Goal: Task Accomplishment & Management: Complete application form

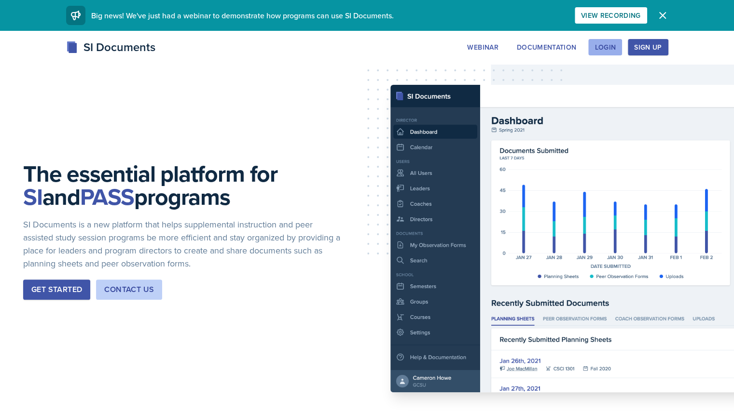
click at [616, 45] on div "Login" at bounding box center [604, 47] width 21 height 8
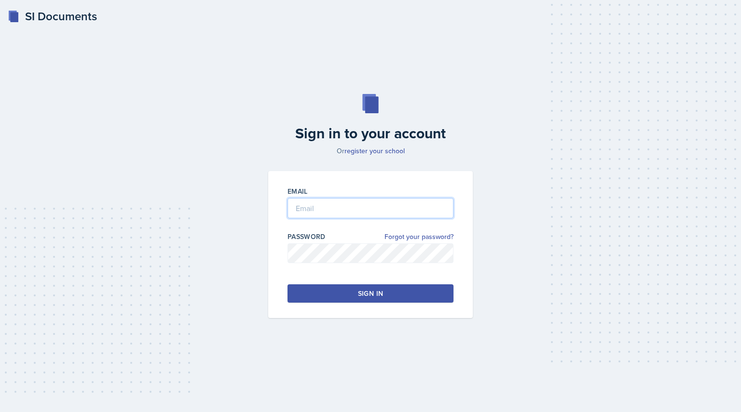
click at [328, 211] on input "email" at bounding box center [371, 208] width 166 height 20
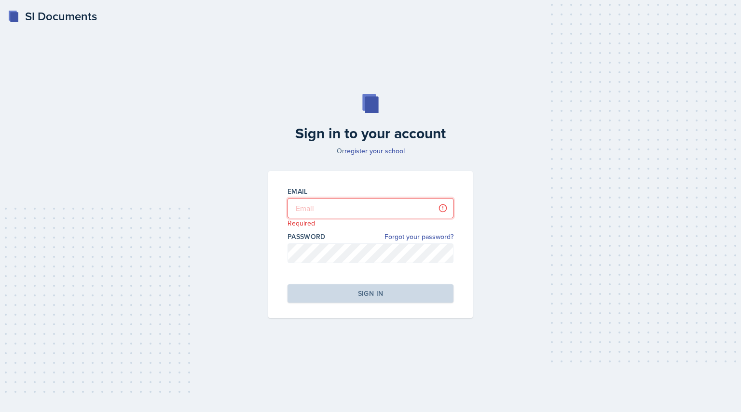
type input "[EMAIL_ADDRESS][PERSON_NAME][DOMAIN_NAME]"
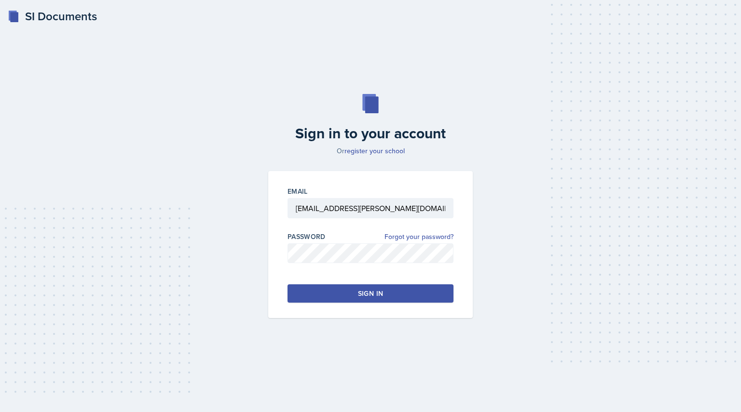
click at [366, 295] on div "Sign in" at bounding box center [370, 294] width 25 height 10
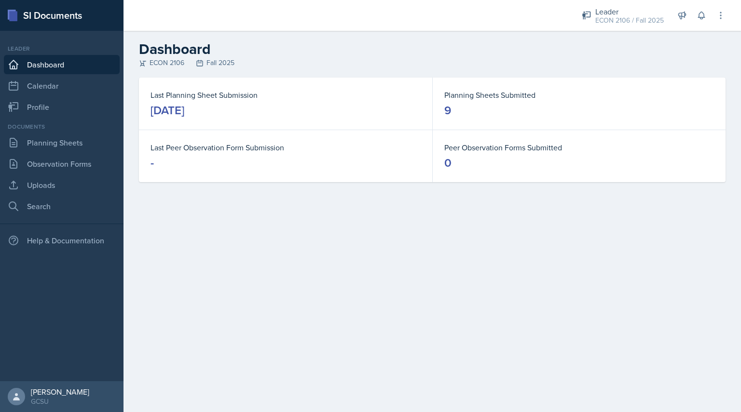
click at [184, 108] on div "[DATE]" at bounding box center [168, 110] width 34 height 15
click at [45, 64] on link "Dashboard" at bounding box center [62, 64] width 116 height 19
click at [58, 139] on link "Planning Sheets" at bounding box center [62, 142] width 116 height 19
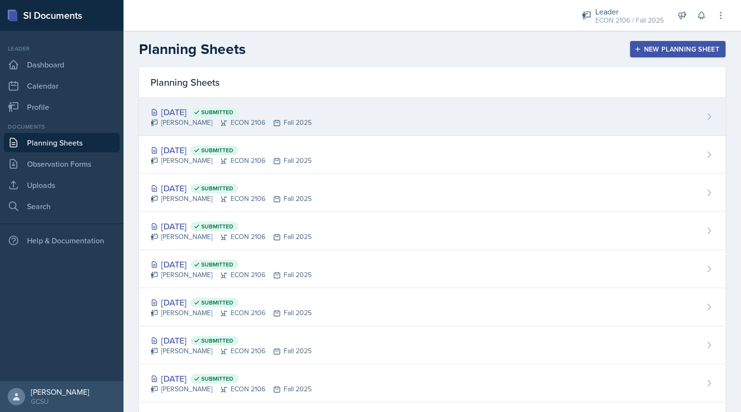
click at [356, 98] on div "[DATE] Submitted [PERSON_NAME] ECON 2106 Fall 2025" at bounding box center [432, 117] width 587 height 38
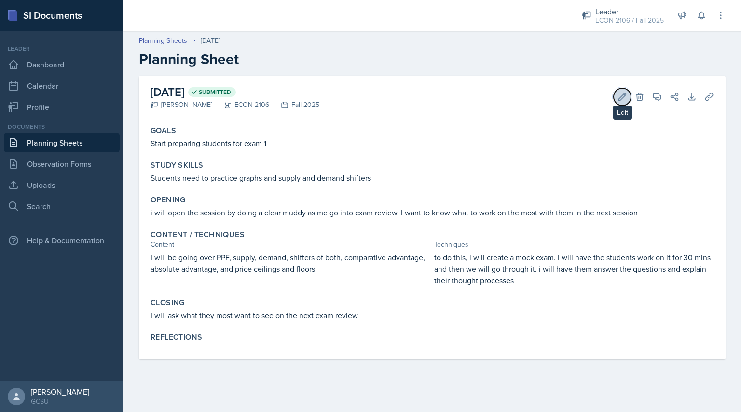
click at [624, 98] on icon at bounding box center [623, 97] width 10 height 10
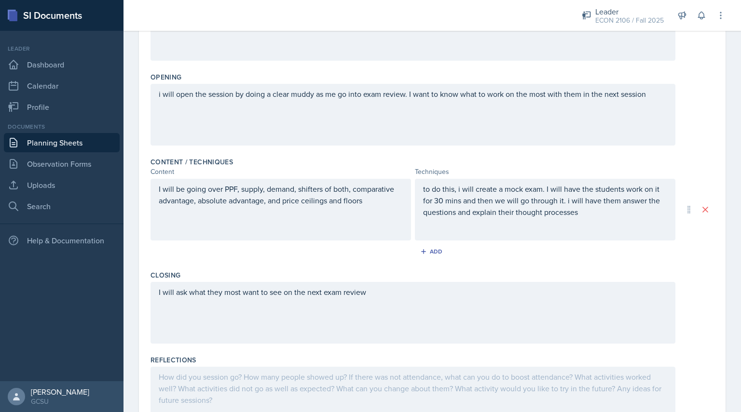
scroll to position [241, 0]
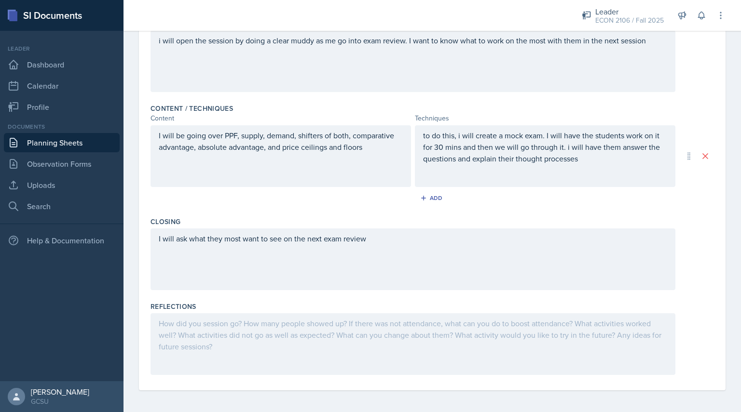
click at [360, 326] on div at bounding box center [413, 345] width 525 height 62
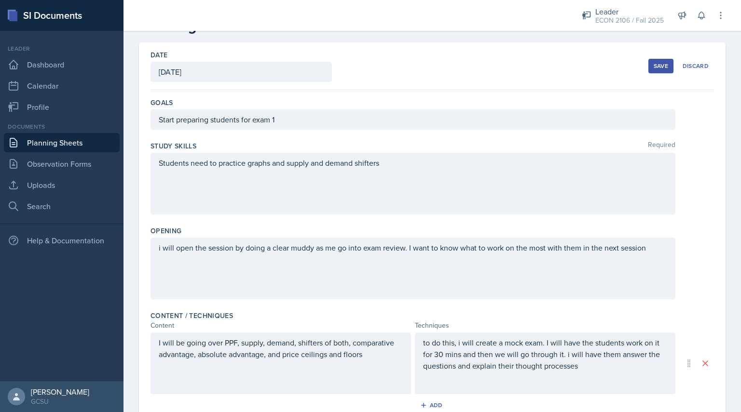
scroll to position [0, 0]
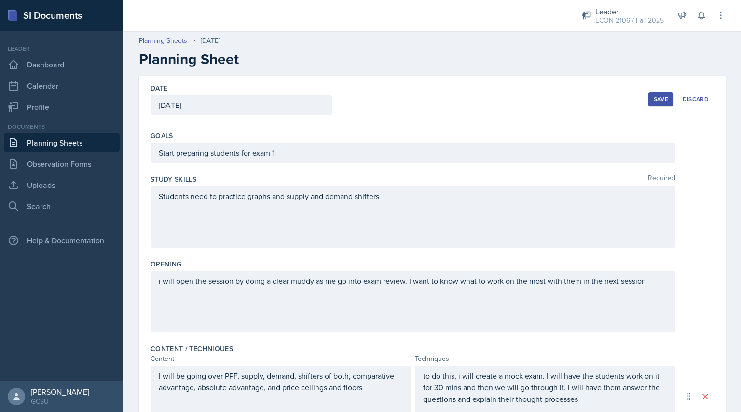
click at [658, 94] on button "Save" at bounding box center [660, 99] width 25 height 14
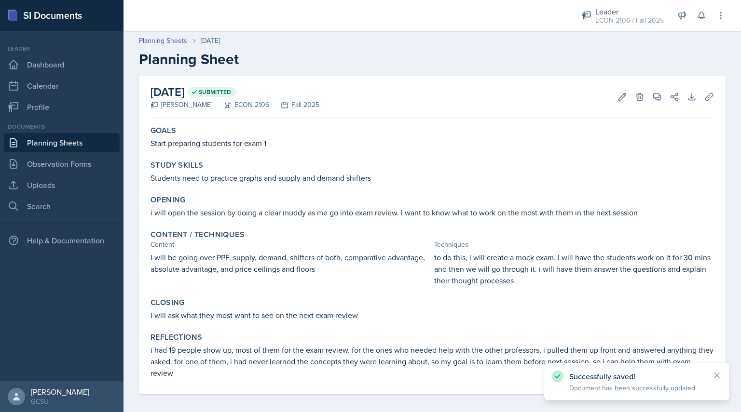
scroll to position [5, 0]
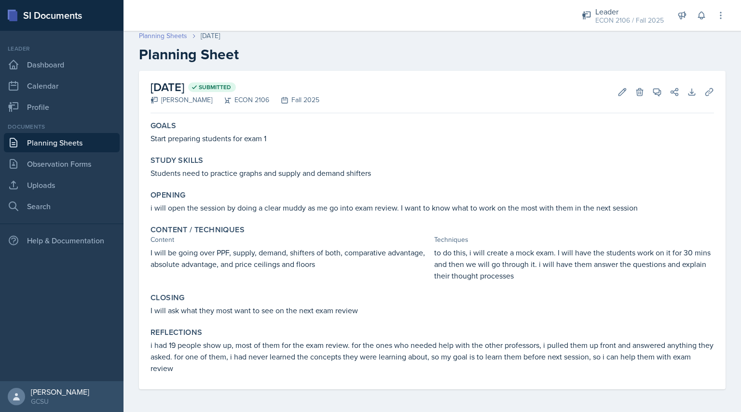
click at [163, 36] on link "Planning Sheets" at bounding box center [163, 36] width 48 height 10
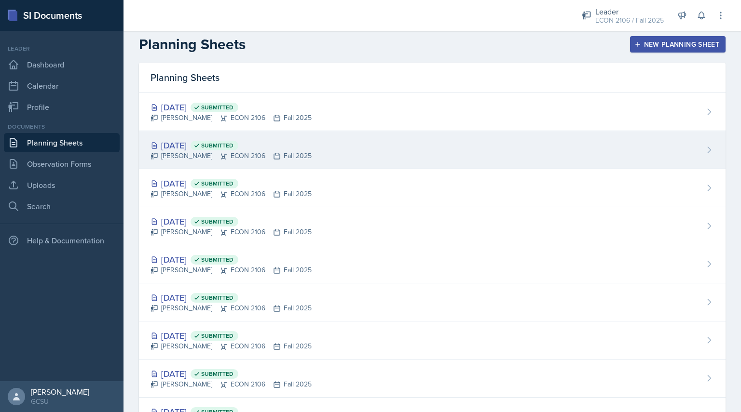
click at [290, 154] on div "[PERSON_NAME] ECON 2106 Fall 2025" at bounding box center [231, 156] width 161 height 10
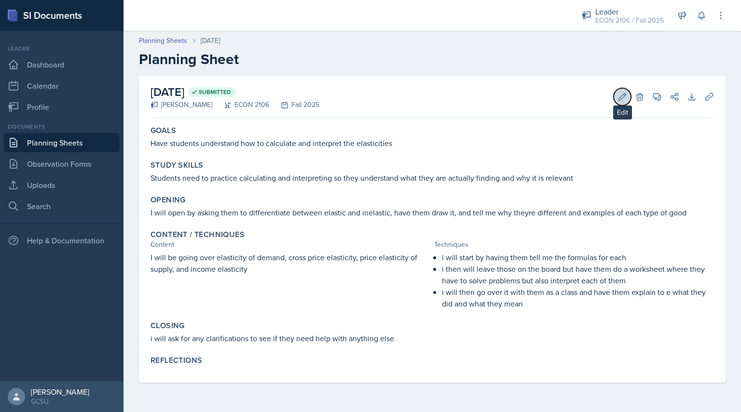
click at [622, 98] on icon at bounding box center [623, 97] width 10 height 10
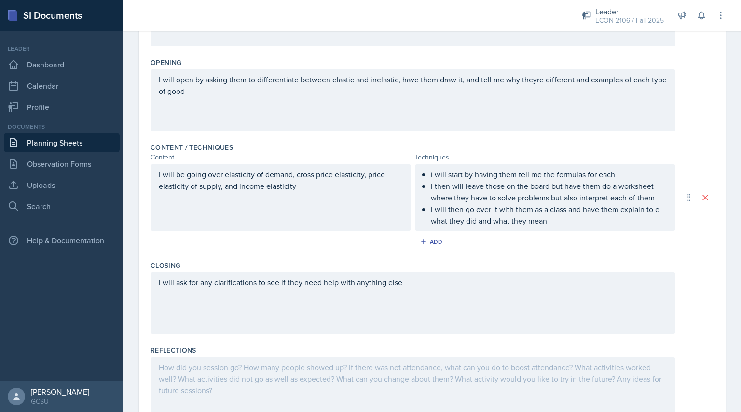
click at [275, 354] on div "Reflections" at bounding box center [433, 351] width 564 height 10
click at [273, 364] on p at bounding box center [413, 368] width 509 height 12
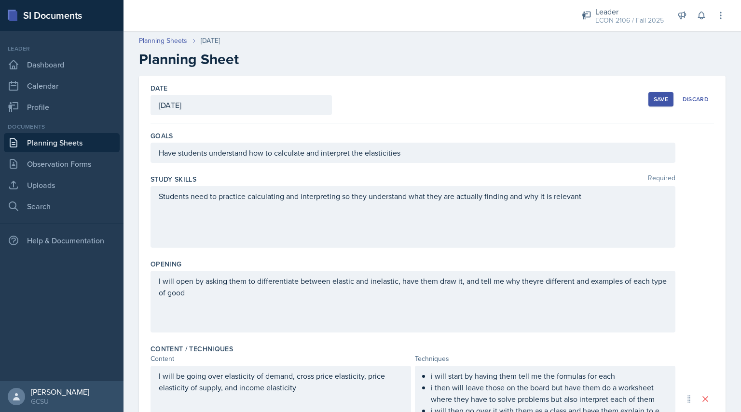
click at [648, 101] on button "Save" at bounding box center [660, 99] width 25 height 14
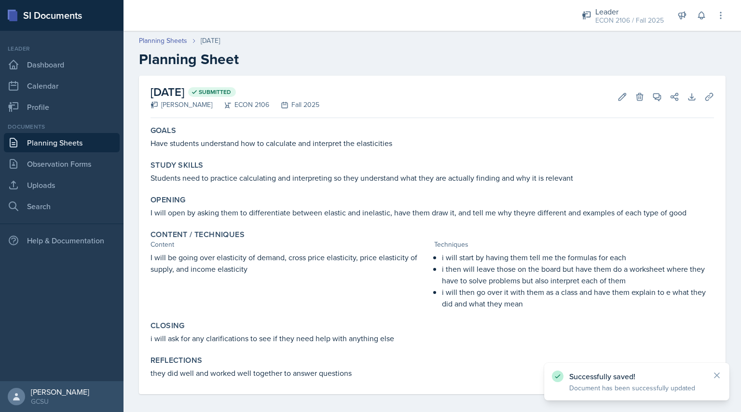
click at [64, 150] on link "Planning Sheets" at bounding box center [62, 142] width 116 height 19
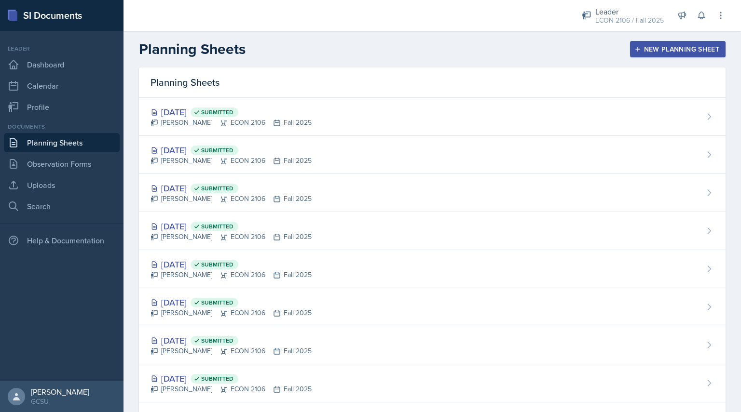
click at [665, 53] on div "New Planning Sheet" at bounding box center [677, 49] width 83 height 8
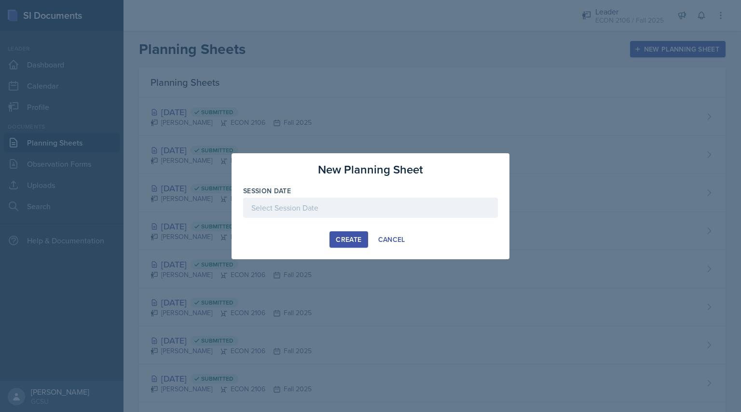
click at [368, 207] on div at bounding box center [370, 208] width 255 height 20
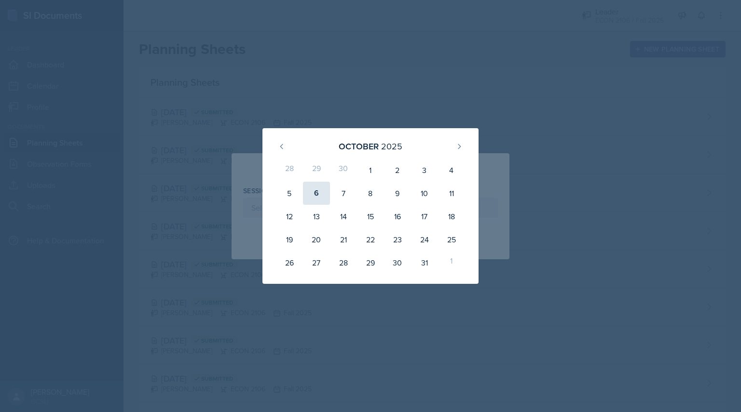
click at [319, 195] on div "6" at bounding box center [316, 193] width 27 height 23
type input "[DATE]"
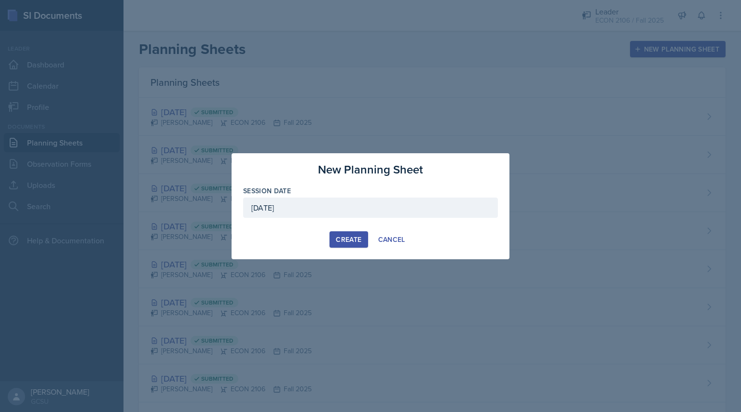
click at [353, 237] on div "Create" at bounding box center [349, 240] width 26 height 8
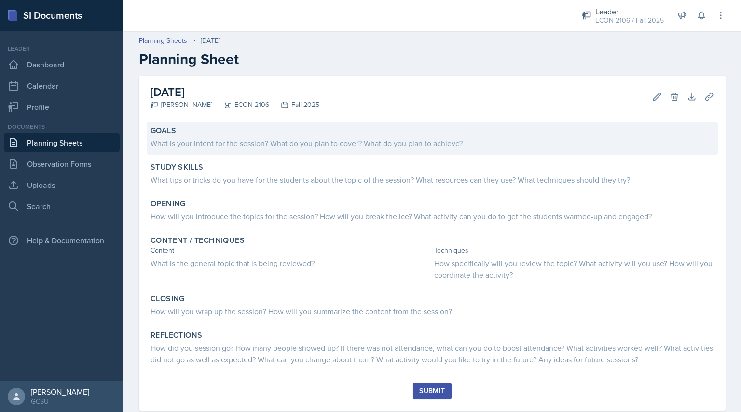
click at [312, 146] on div "What is your intent for the session? What do you plan to cover? What do you pla…" at bounding box center [433, 143] width 564 height 12
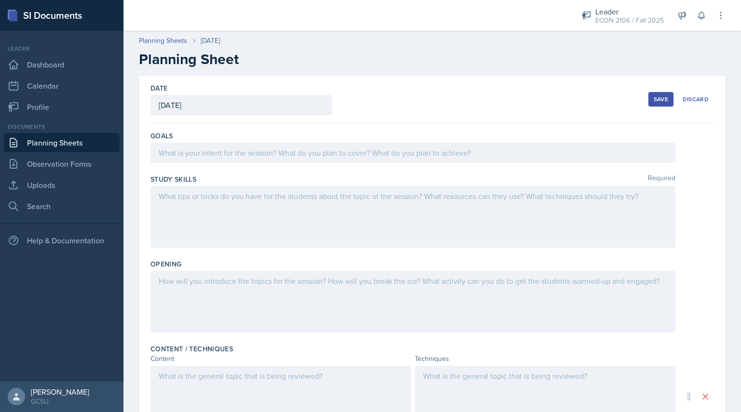
click at [312, 146] on div at bounding box center [413, 153] width 525 height 20
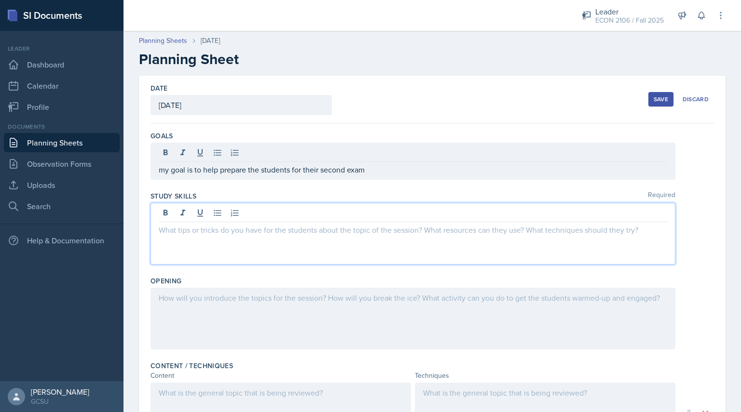
click at [304, 210] on div at bounding box center [413, 234] width 525 height 62
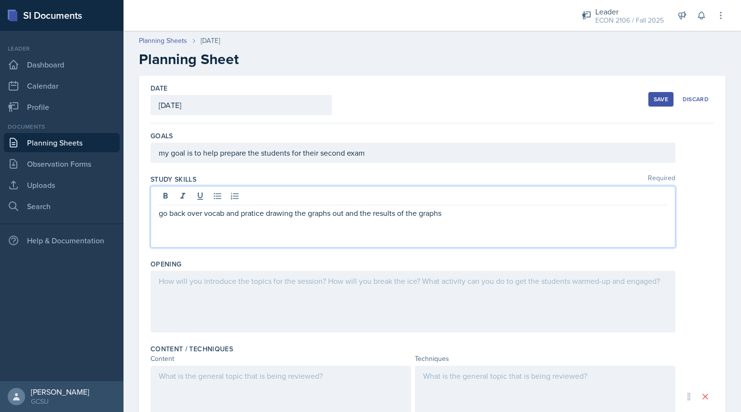
click at [261, 211] on p "go back over vocab and pratice drawing the graphs out and the results of the gr…" at bounding box center [413, 213] width 509 height 12
click at [250, 215] on p "go back over vocab and pratice drawing the graphs out and the results of the gr…" at bounding box center [413, 213] width 509 height 12
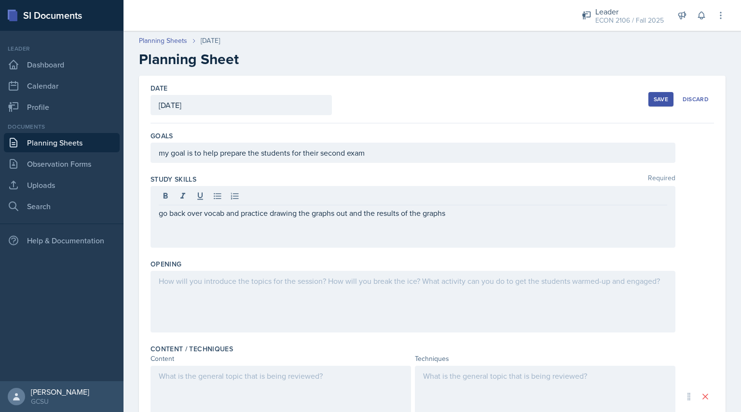
click at [280, 271] on div at bounding box center [413, 302] width 525 height 62
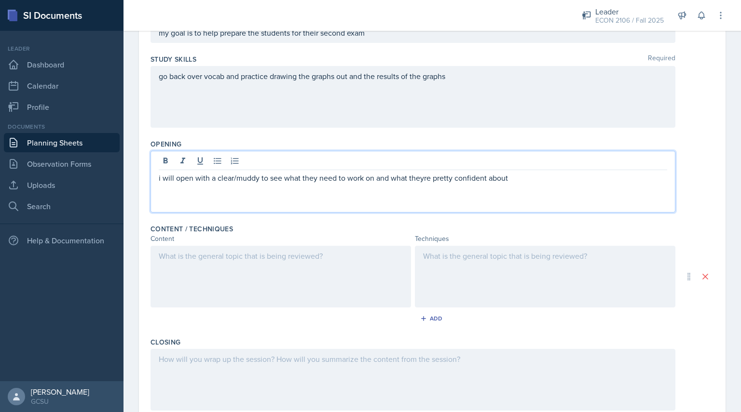
scroll to position [120, 0]
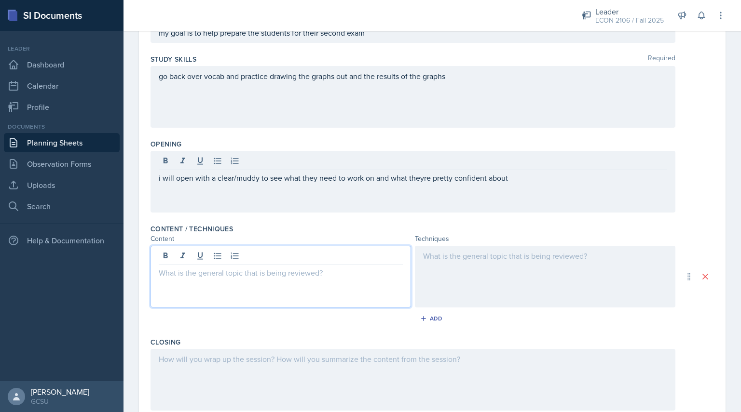
click at [289, 261] on div at bounding box center [281, 277] width 261 height 62
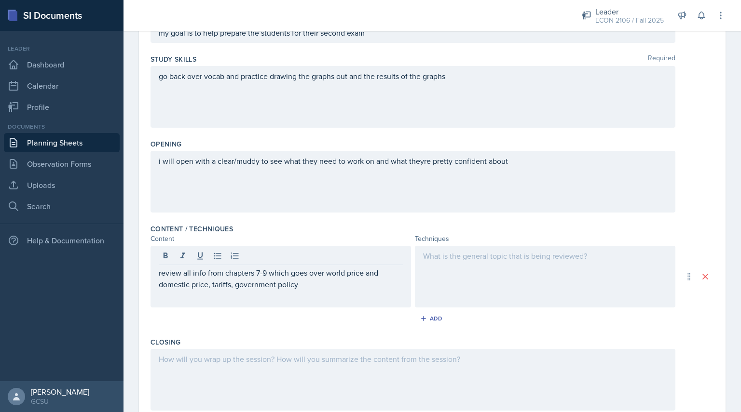
click at [466, 268] on div at bounding box center [545, 277] width 261 height 62
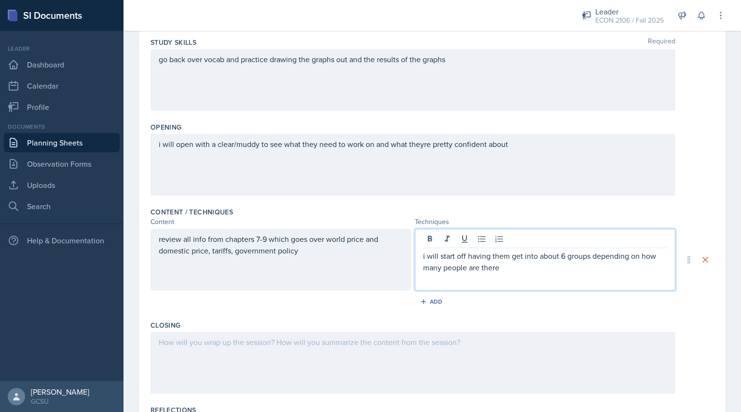
click at [558, 259] on p "i will start off having them get into about 6 groups depending on how many peop…" at bounding box center [545, 261] width 244 height 23
click at [536, 268] on p "i will start off having them get into about 3 or 6 groups depending on how many…" at bounding box center [545, 261] width 244 height 23
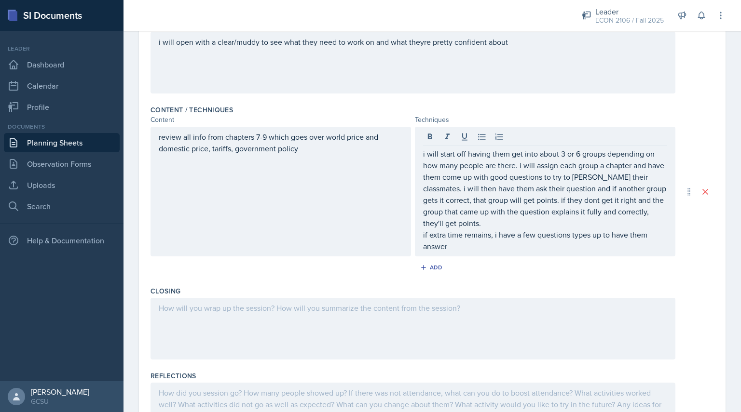
click at [316, 338] on div at bounding box center [413, 329] width 525 height 62
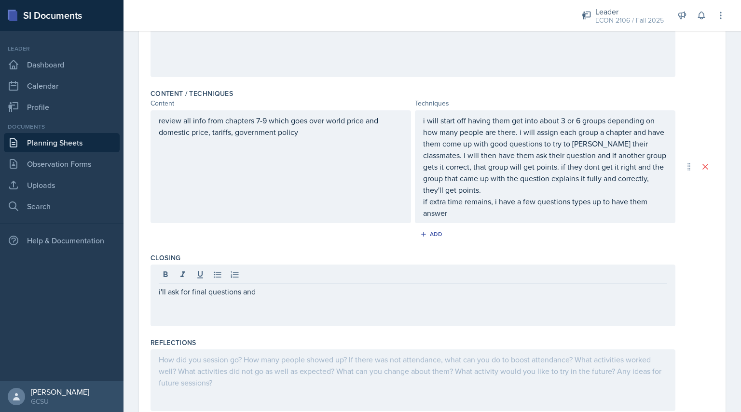
click at [316, 338] on div "Reflections" at bounding box center [433, 343] width 564 height 10
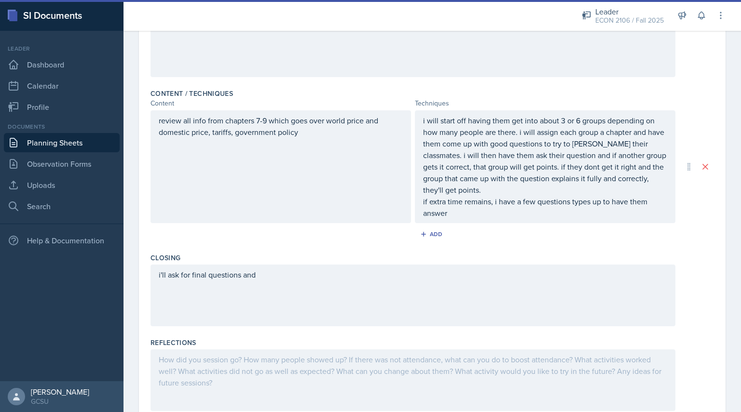
click at [286, 275] on div "i'll ask for final questions and" at bounding box center [413, 296] width 525 height 62
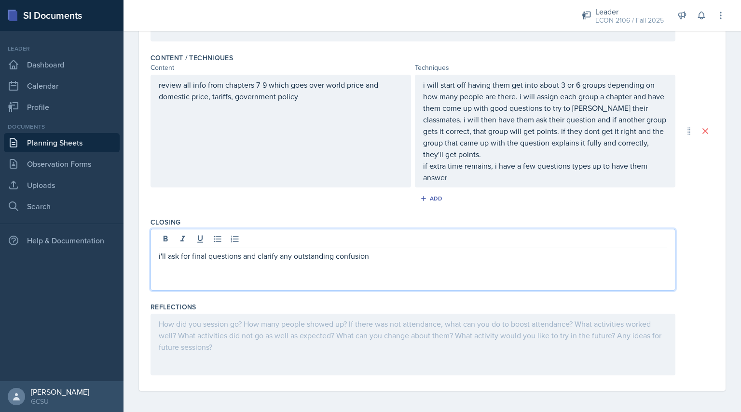
scroll to position [0, 0]
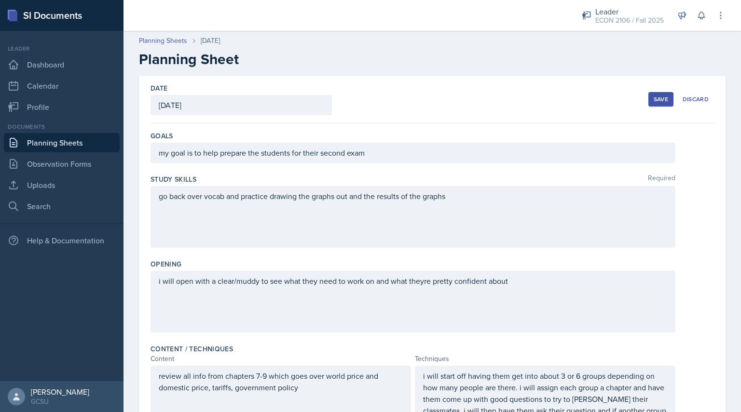
click at [648, 94] on button "Save" at bounding box center [660, 99] width 25 height 14
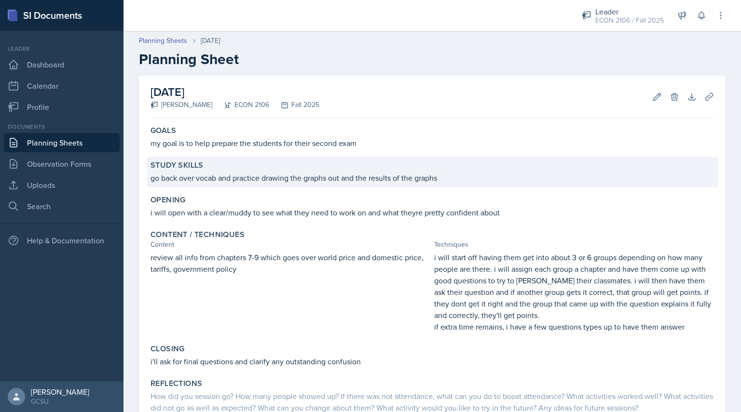
scroll to position [69, 0]
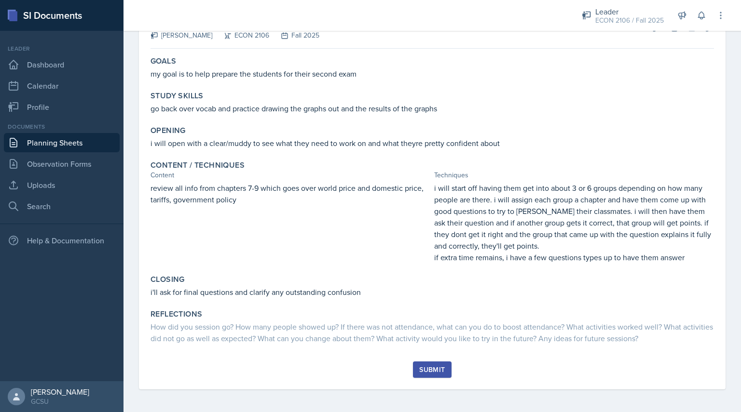
click at [431, 362] on button "Submit" at bounding box center [432, 370] width 38 height 16
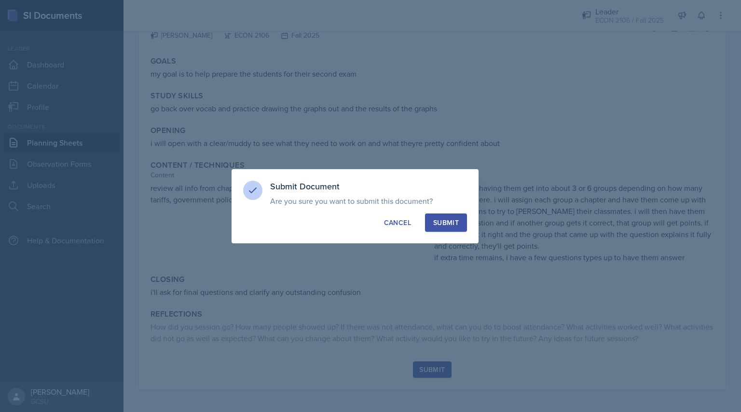
click at [447, 223] on div "Submit" at bounding box center [446, 223] width 26 height 10
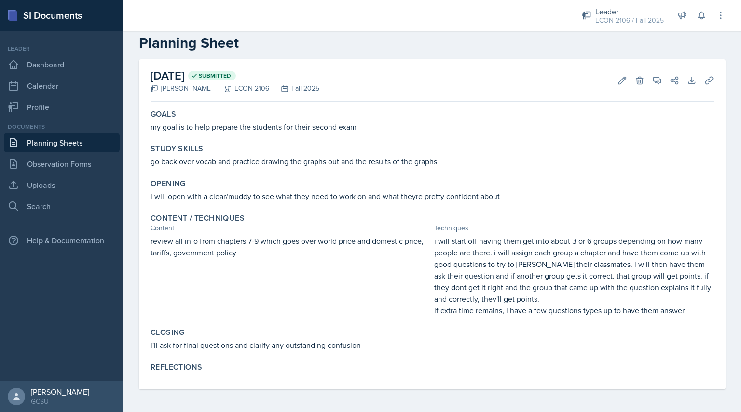
scroll to position [0, 0]
